Goal: Information Seeking & Learning: Learn about a topic

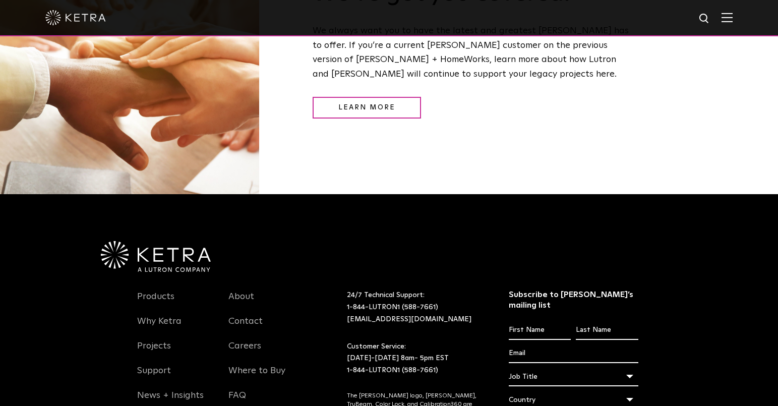
scroll to position [1311, 0]
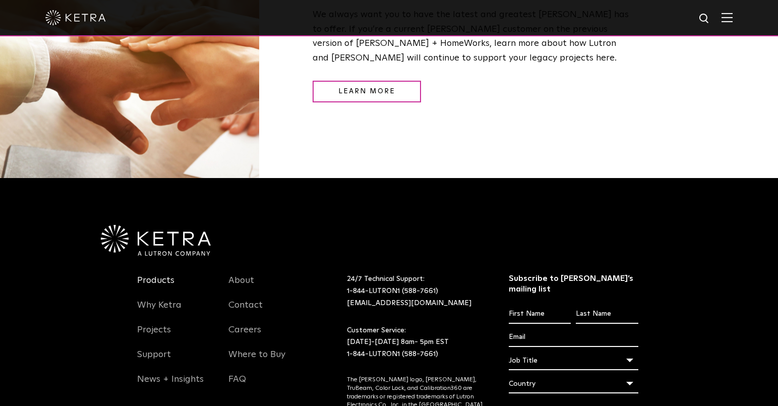
click at [164, 275] on link "Products" at bounding box center [155, 286] width 37 height 23
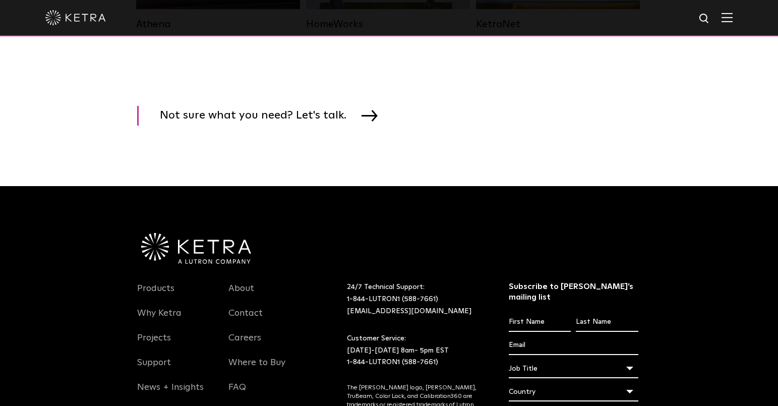
scroll to position [1563, 0]
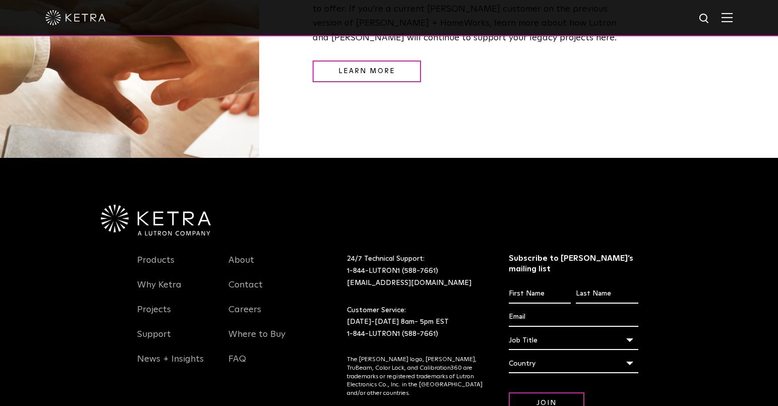
scroll to position [1336, 0]
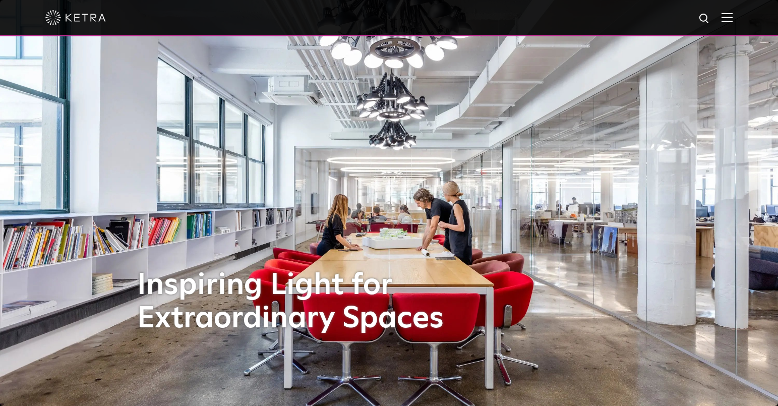
click at [733, 25] on div at bounding box center [388, 17] width 687 height 35
click at [733, 18] on img at bounding box center [726, 18] width 11 height 10
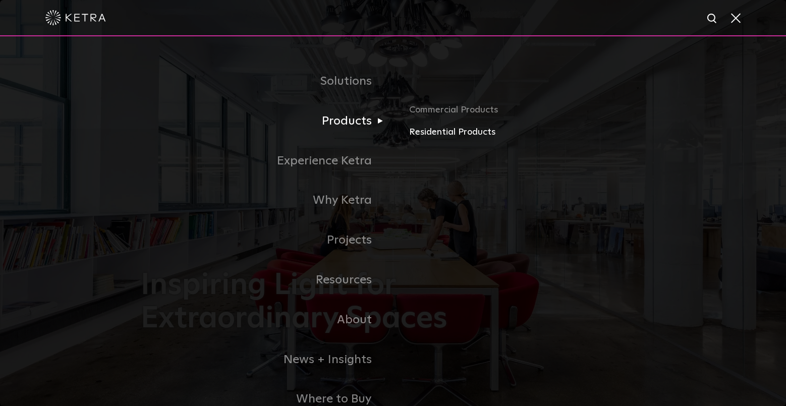
click at [428, 133] on link "Residential Products" at bounding box center [527, 132] width 236 height 15
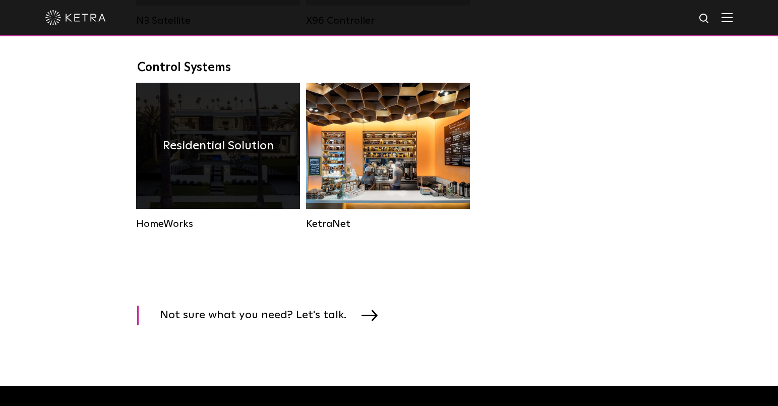
scroll to position [1311, 0]
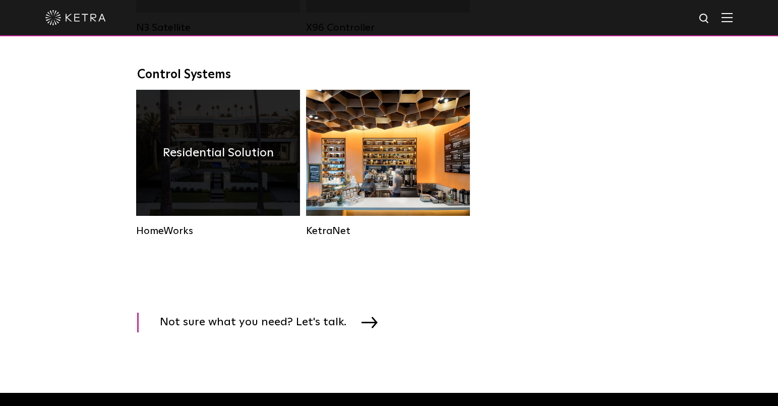
click at [225, 191] on div "Residential Solution" at bounding box center [218, 153] width 164 height 126
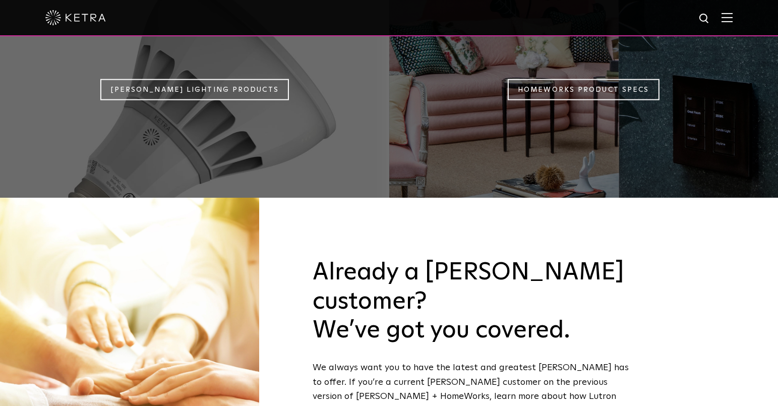
scroll to position [756, 0]
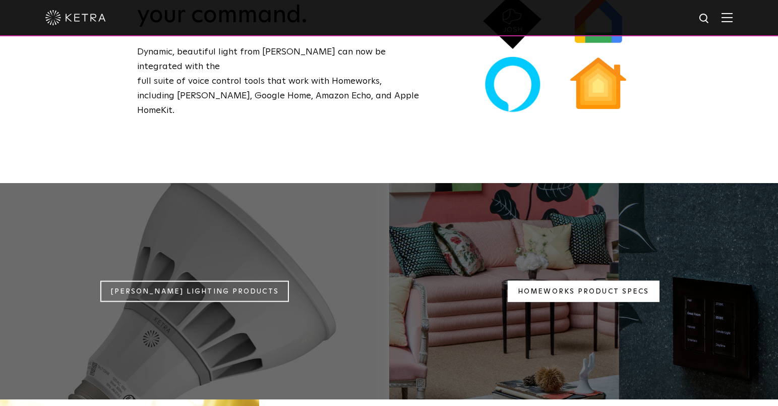
click at [570, 280] on link "Homeworks Product Specs" at bounding box center [583, 291] width 151 height 22
